Goal: Information Seeking & Learning: Learn about a topic

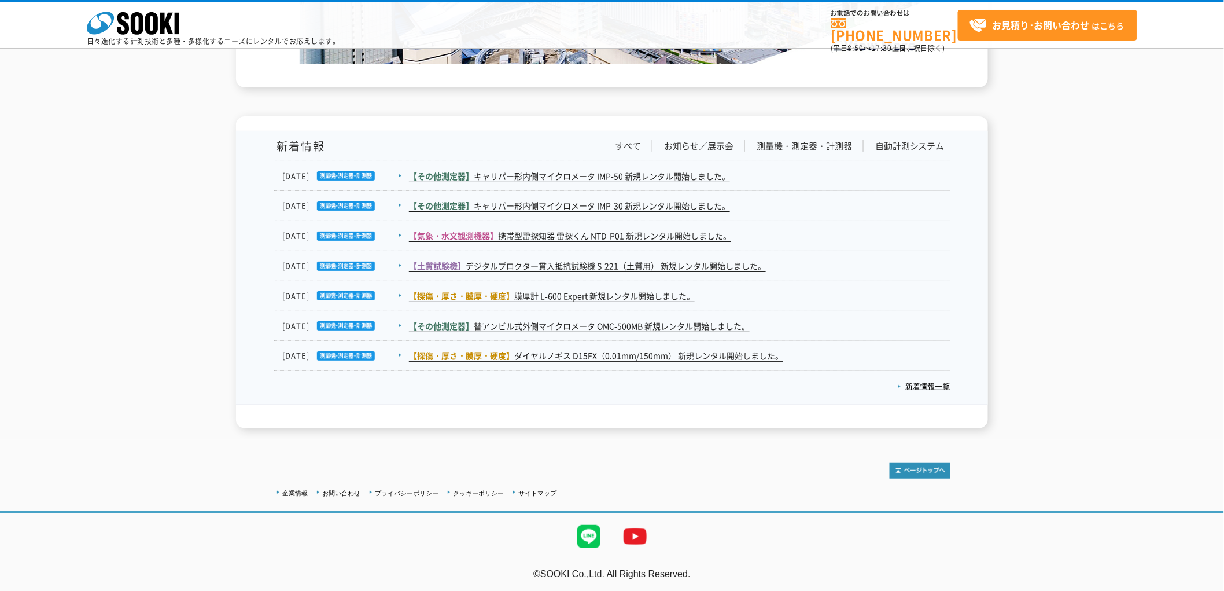
scroll to position [1623, 0]
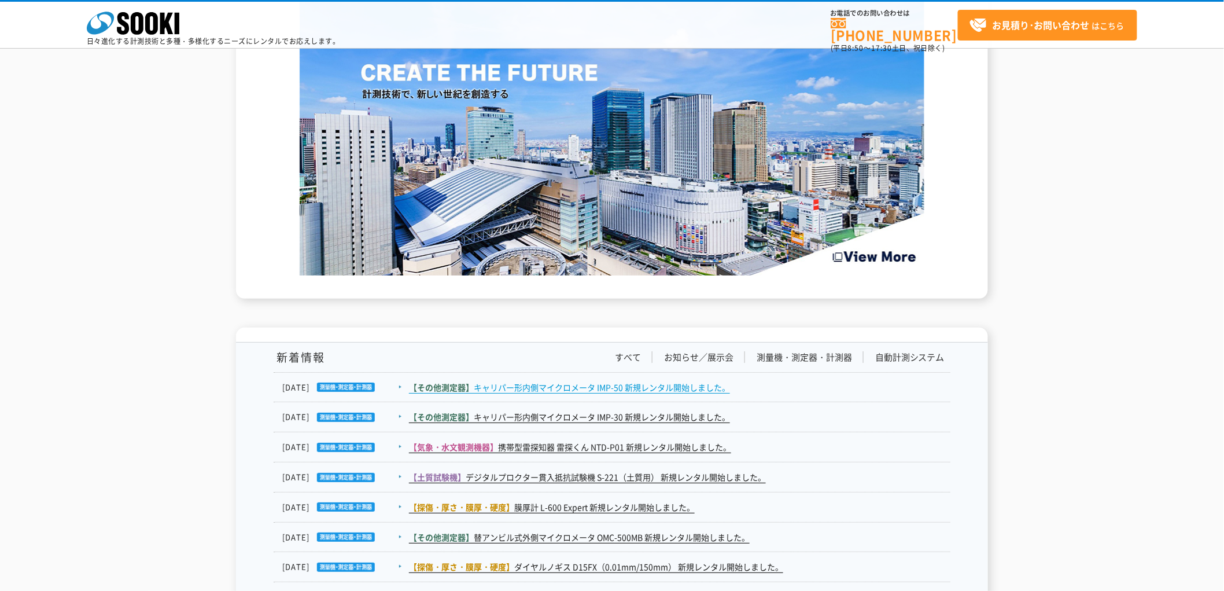
click at [629, 382] on link "【その他測定器】 キャリパー形内側マイクロメータ IMP-50 新規レンタル開始しました。" at bounding box center [569, 387] width 321 height 12
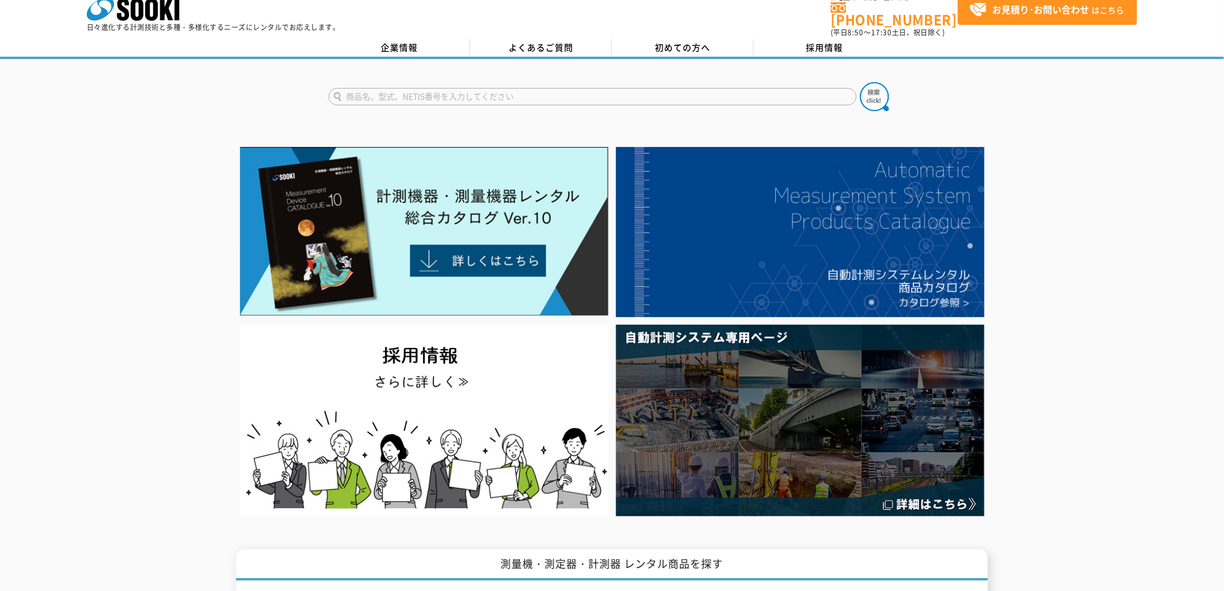
scroll to position [0, 0]
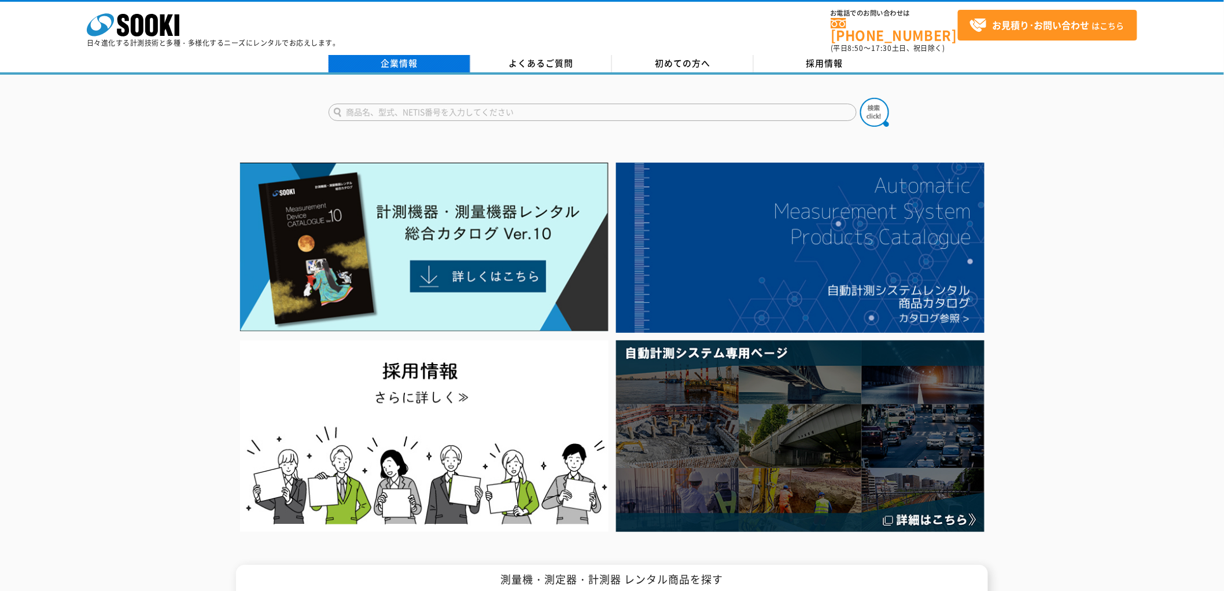
click at [399, 55] on link "企業情報" at bounding box center [400, 63] width 142 height 17
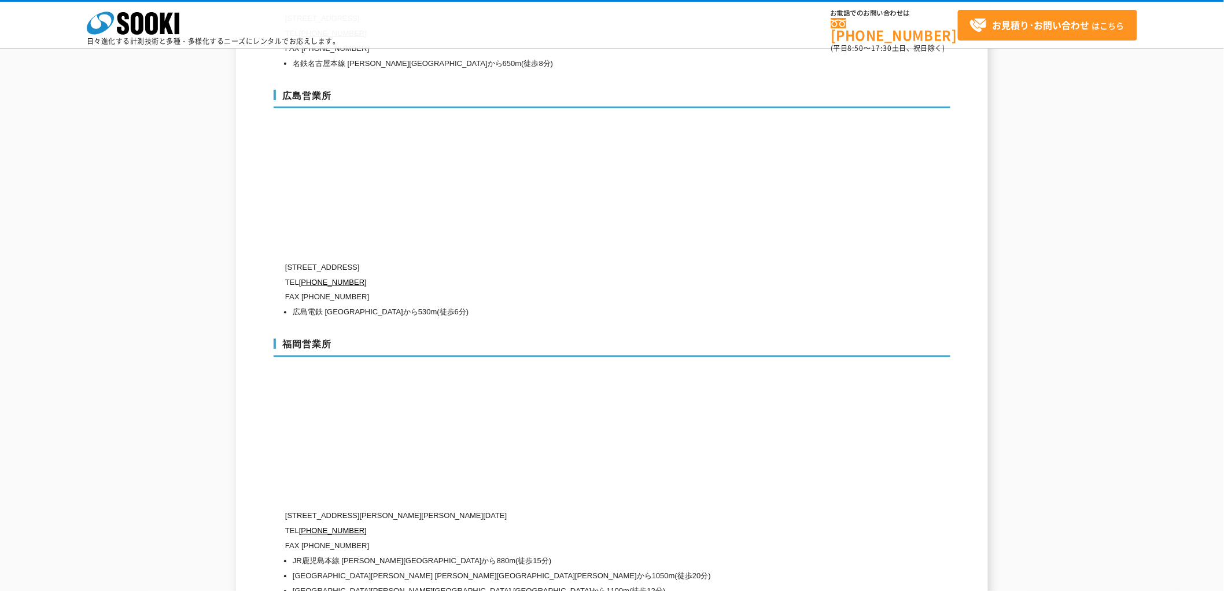
scroll to position [4435, 0]
